Goal: Information Seeking & Learning: Learn about a topic

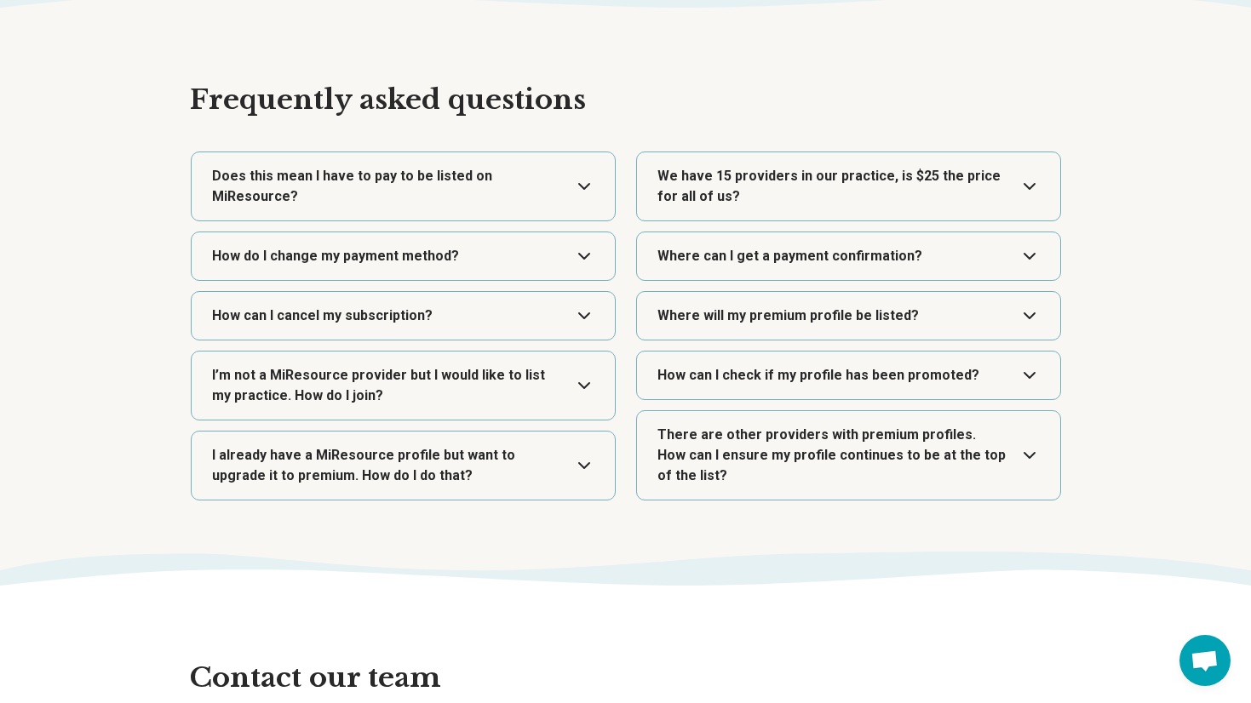
scroll to position [2941, 0]
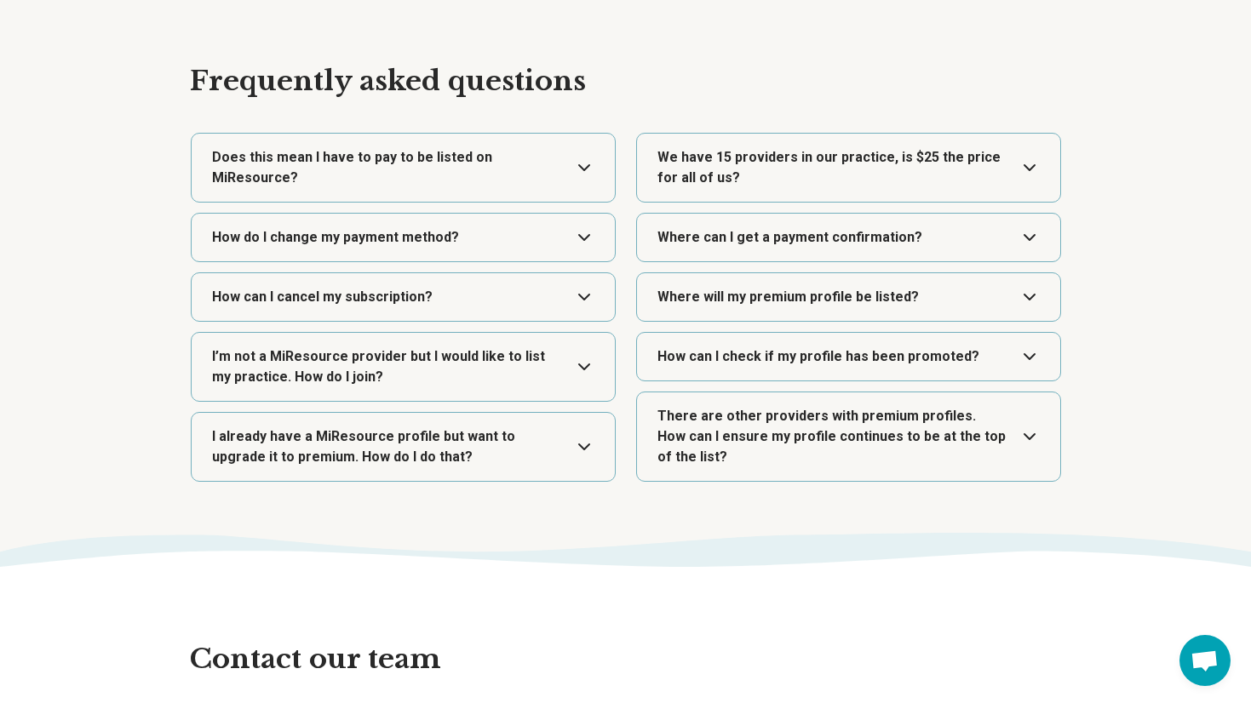
click at [580, 162] on button "Expand" at bounding box center [403, 168] width 410 height 68
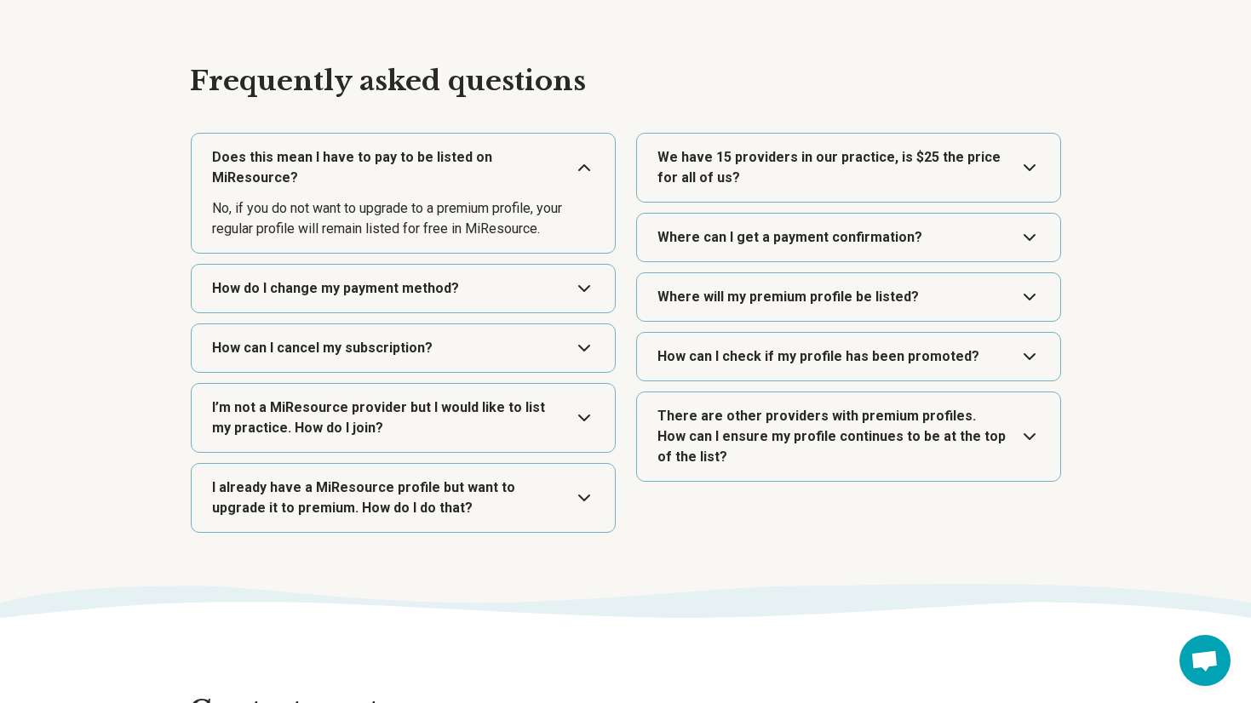
click at [581, 421] on button "Expand" at bounding box center [403, 418] width 410 height 68
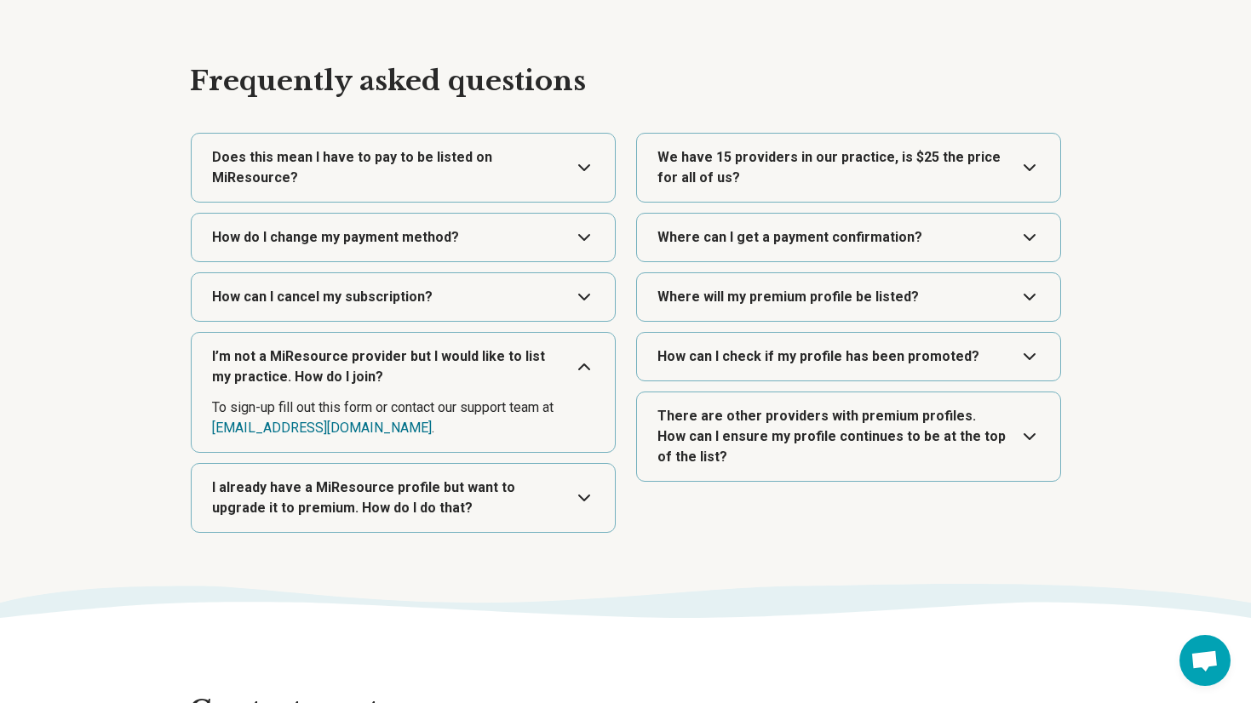
click at [820, 183] on button "Expand" at bounding box center [849, 168] width 410 height 68
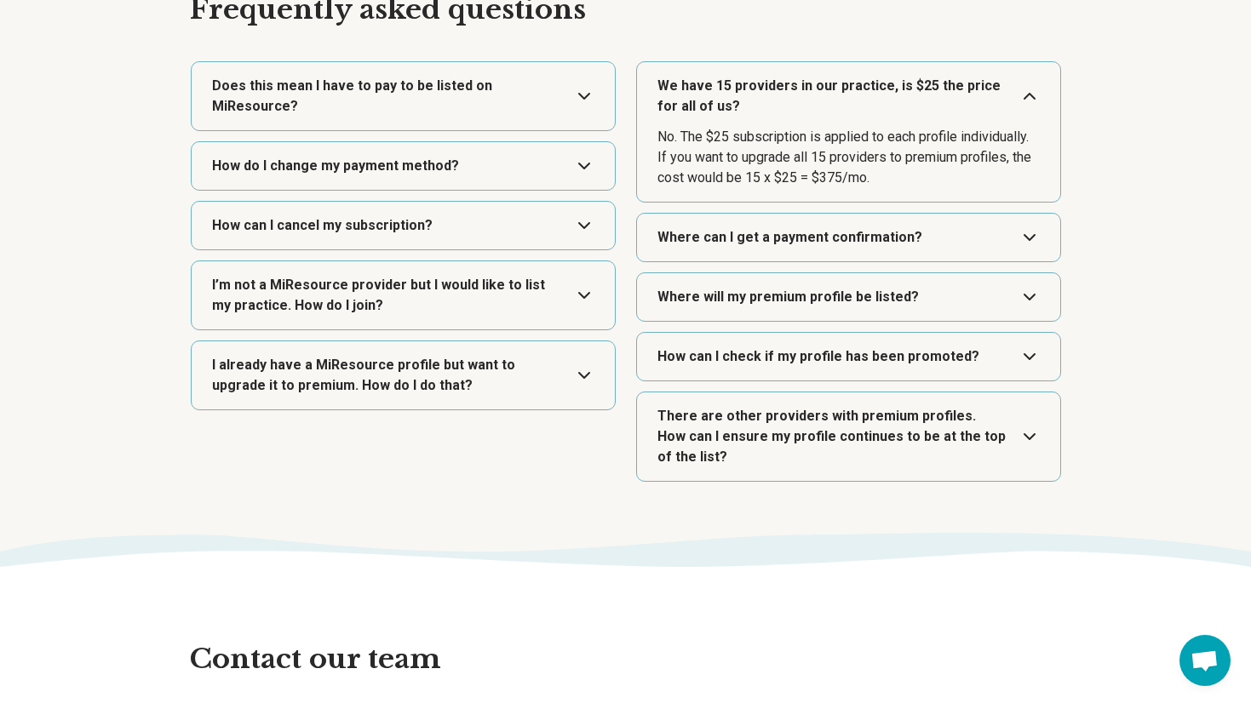
scroll to position [3014, 0]
click at [788, 310] on button "Expand" at bounding box center [849, 296] width 410 height 48
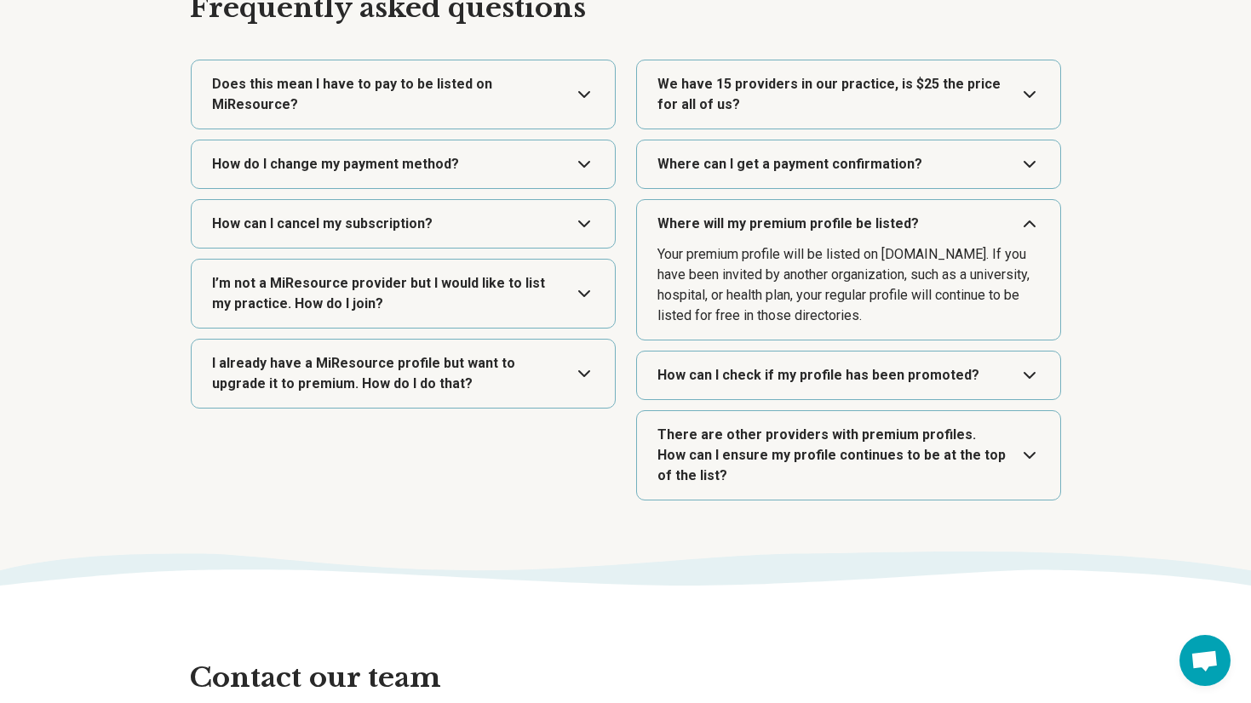
click at [799, 364] on button "Expand" at bounding box center [849, 376] width 410 height 48
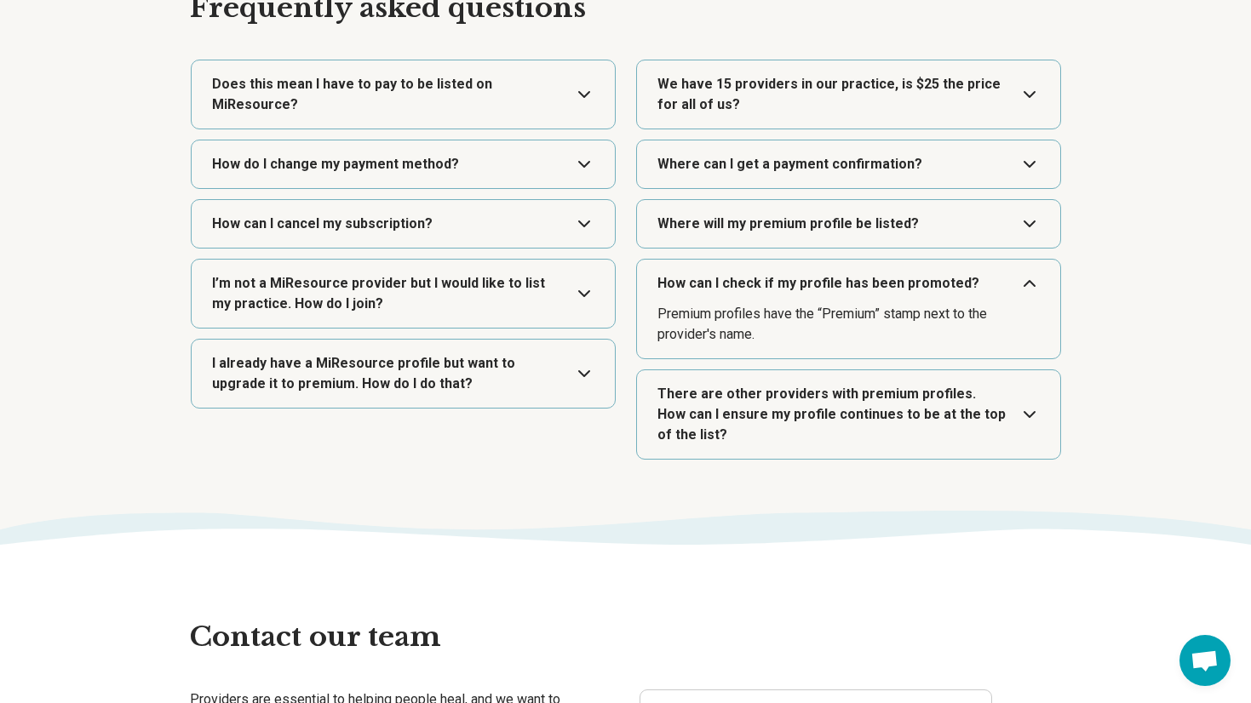
click at [1033, 412] on button "Expand" at bounding box center [849, 414] width 410 height 89
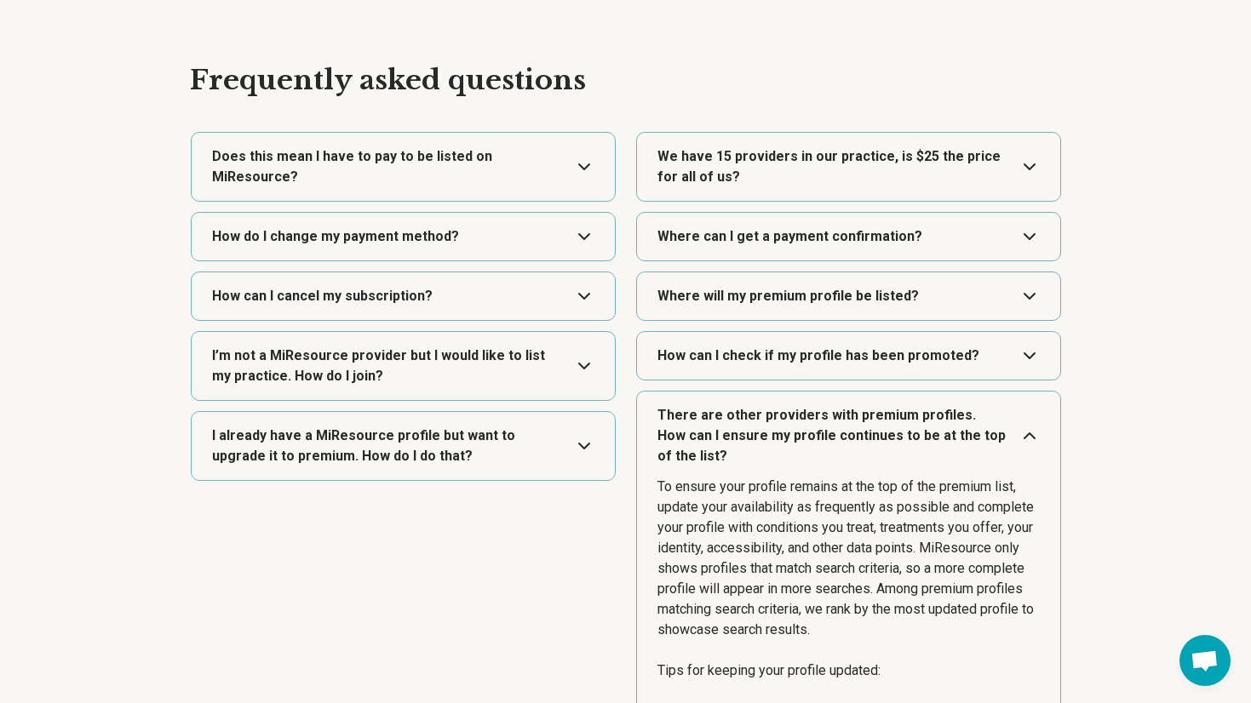
scroll to position [2941, 0]
click at [730, 307] on button "Expand" at bounding box center [849, 297] width 410 height 48
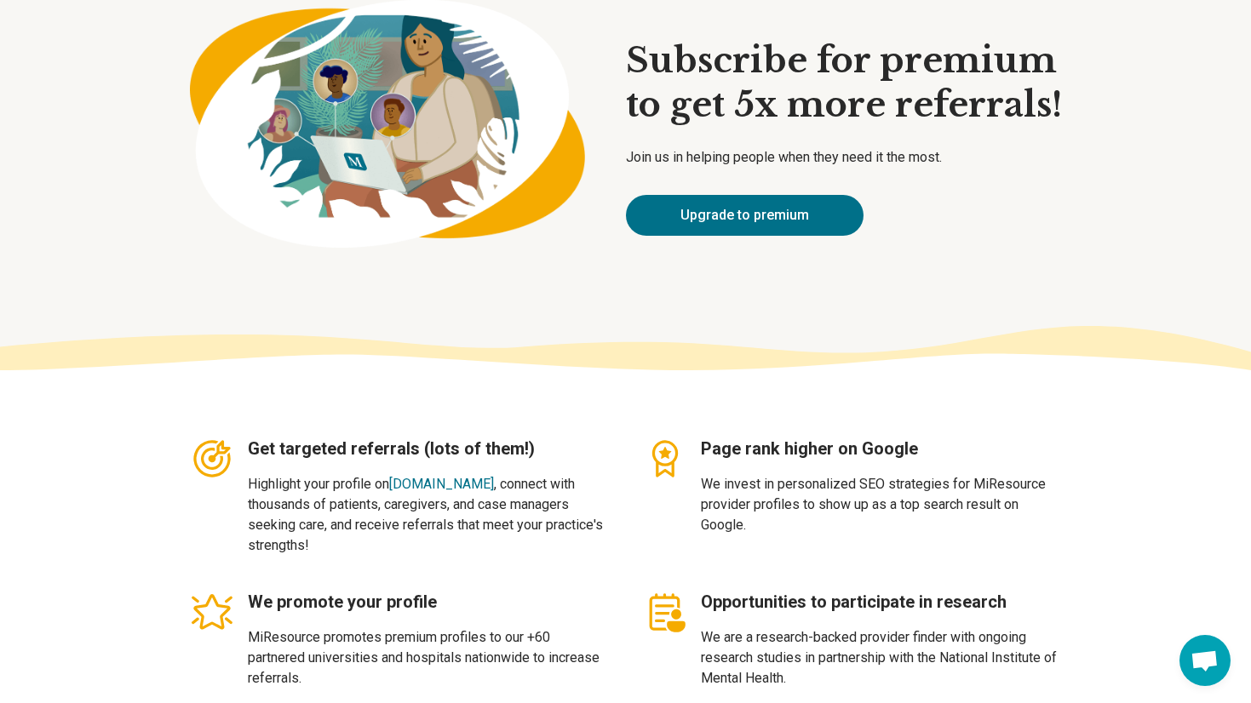
scroll to position [0, 0]
